Goal: Information Seeking & Learning: Learn about a topic

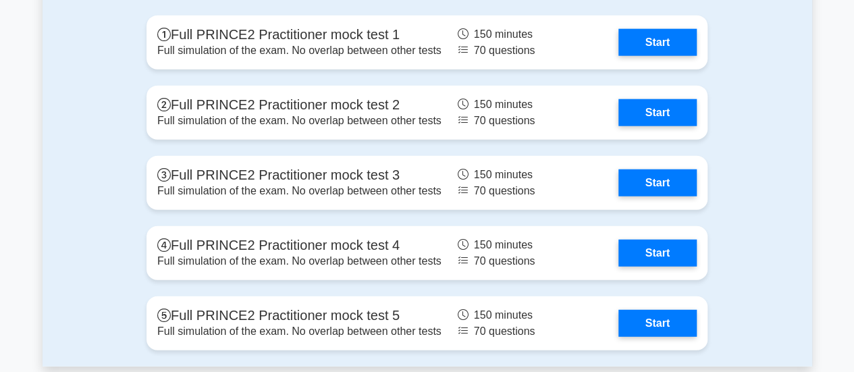
scroll to position [1615, 0]
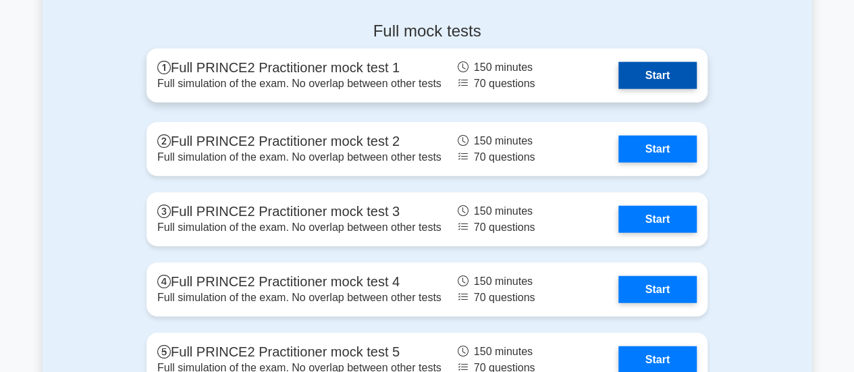
click at [656, 76] on link "Start" at bounding box center [657, 75] width 78 height 27
click at [640, 74] on link "Start" at bounding box center [657, 75] width 78 height 27
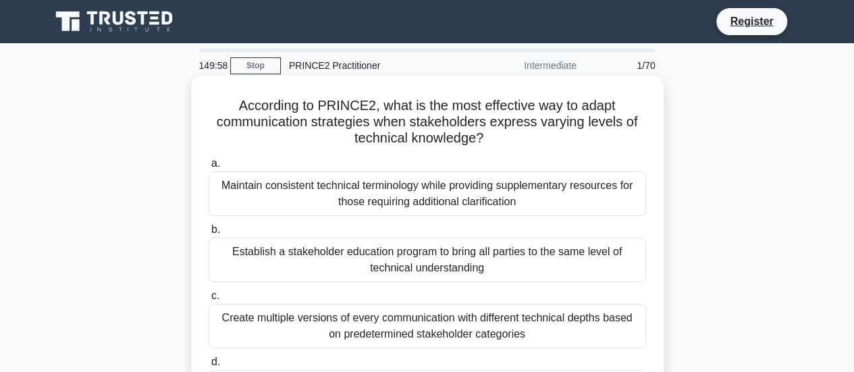
click at [489, 191] on div "Maintain consistent technical terminology while providing supplementary resourc…" at bounding box center [427, 193] width 437 height 45
click at [209, 168] on input "a. Maintain consistent technical terminology while providing supplementary reso…" at bounding box center [209, 163] width 0 height 9
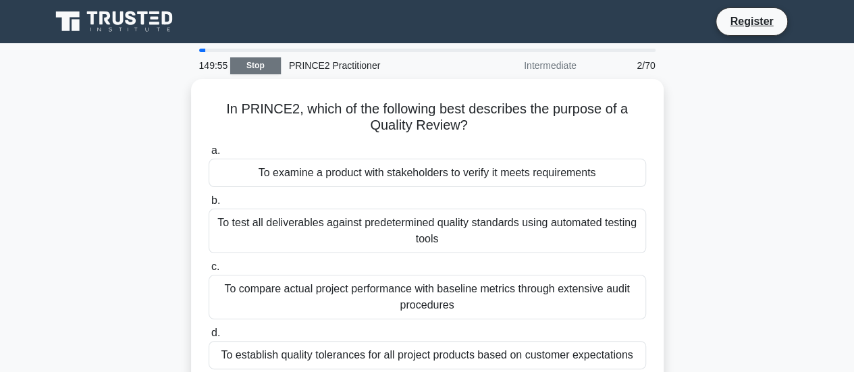
click at [273, 66] on link "Stop" at bounding box center [255, 65] width 51 height 17
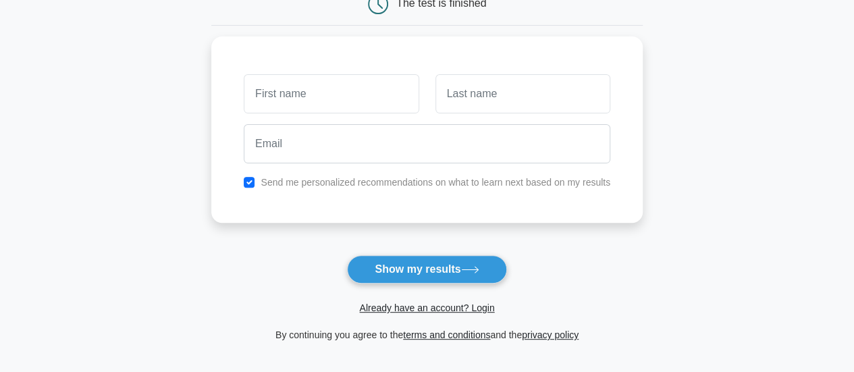
scroll to position [203, 0]
